Goal: Check status: Check status

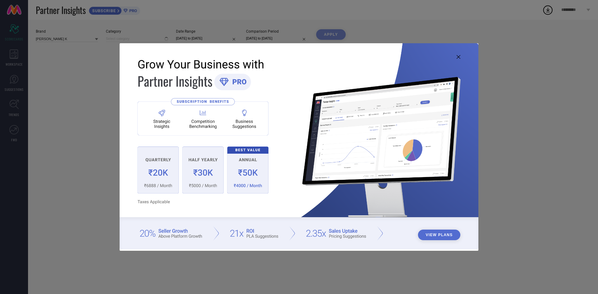
type input "All"
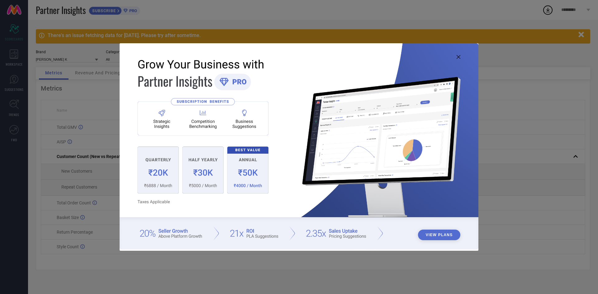
click at [461, 58] on img at bounding box center [299, 146] width 359 height 206
click at [458, 56] on icon at bounding box center [458, 57] width 4 height 4
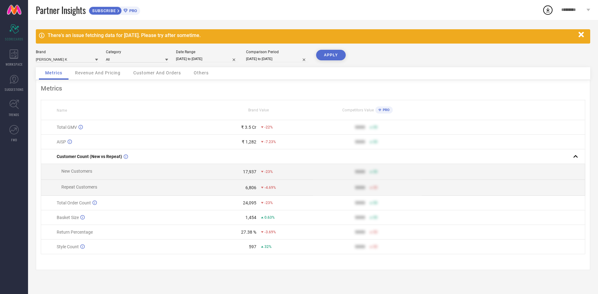
click at [219, 60] on input "[DATE] to [DATE]" at bounding box center [207, 59] width 62 height 7
select select "7"
select select "2025"
select select "8"
select select "2025"
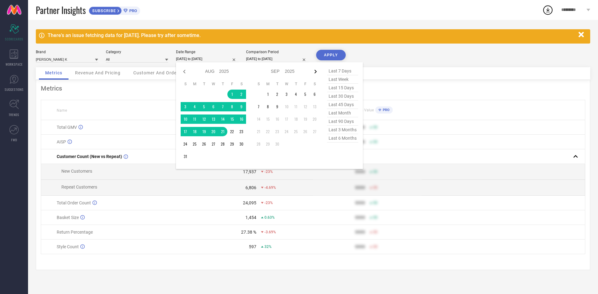
click at [317, 73] on icon at bounding box center [315, 71] width 7 height 7
select select "8"
select select "2025"
select select "9"
select select "2025"
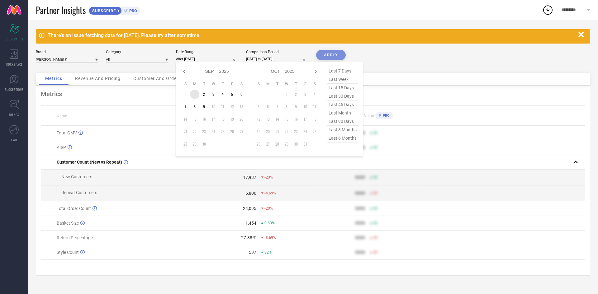
click at [192, 90] on td "1" at bounding box center [194, 94] width 9 height 9
type input "[DATE] to [DATE]"
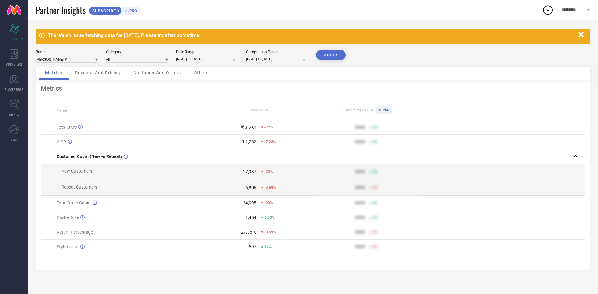
select select "7"
select select "2024"
select select "8"
select select "2024"
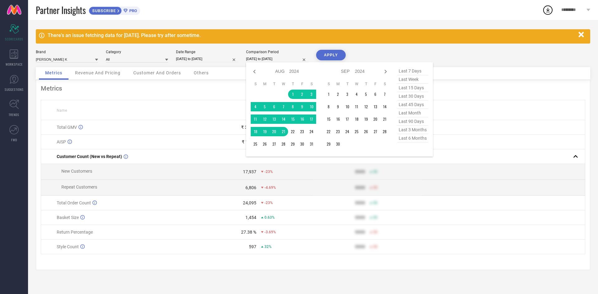
click at [289, 58] on input "[DATE] to [DATE]" at bounding box center [277, 59] width 62 height 7
click at [381, 70] on div "Jan Feb Mar Apr May Jun [DATE] Aug Sep Oct Nov [DATE] 2015 2016 2017 2018 2019 …" at bounding box center [353, 71] width 58 height 9
click at [385, 70] on icon at bounding box center [385, 72] width 2 height 4
select select "8"
select select "2024"
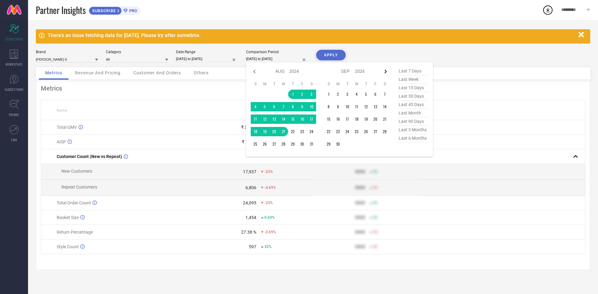
select select "9"
select select "2024"
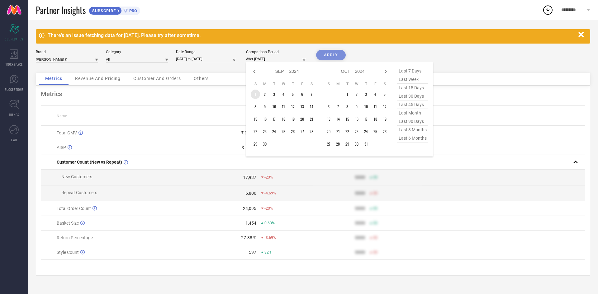
click at [254, 91] on td "1" at bounding box center [255, 94] width 9 height 9
type input "[DATE] to [DATE]"
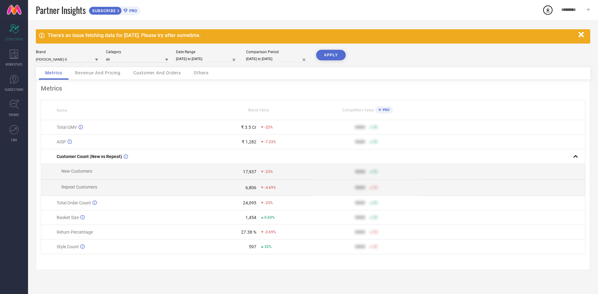
click at [327, 57] on button "APPLY" at bounding box center [331, 55] width 30 height 11
click at [340, 59] on button "APPLY" at bounding box center [331, 55] width 30 height 11
